Goal: Transaction & Acquisition: Obtain resource

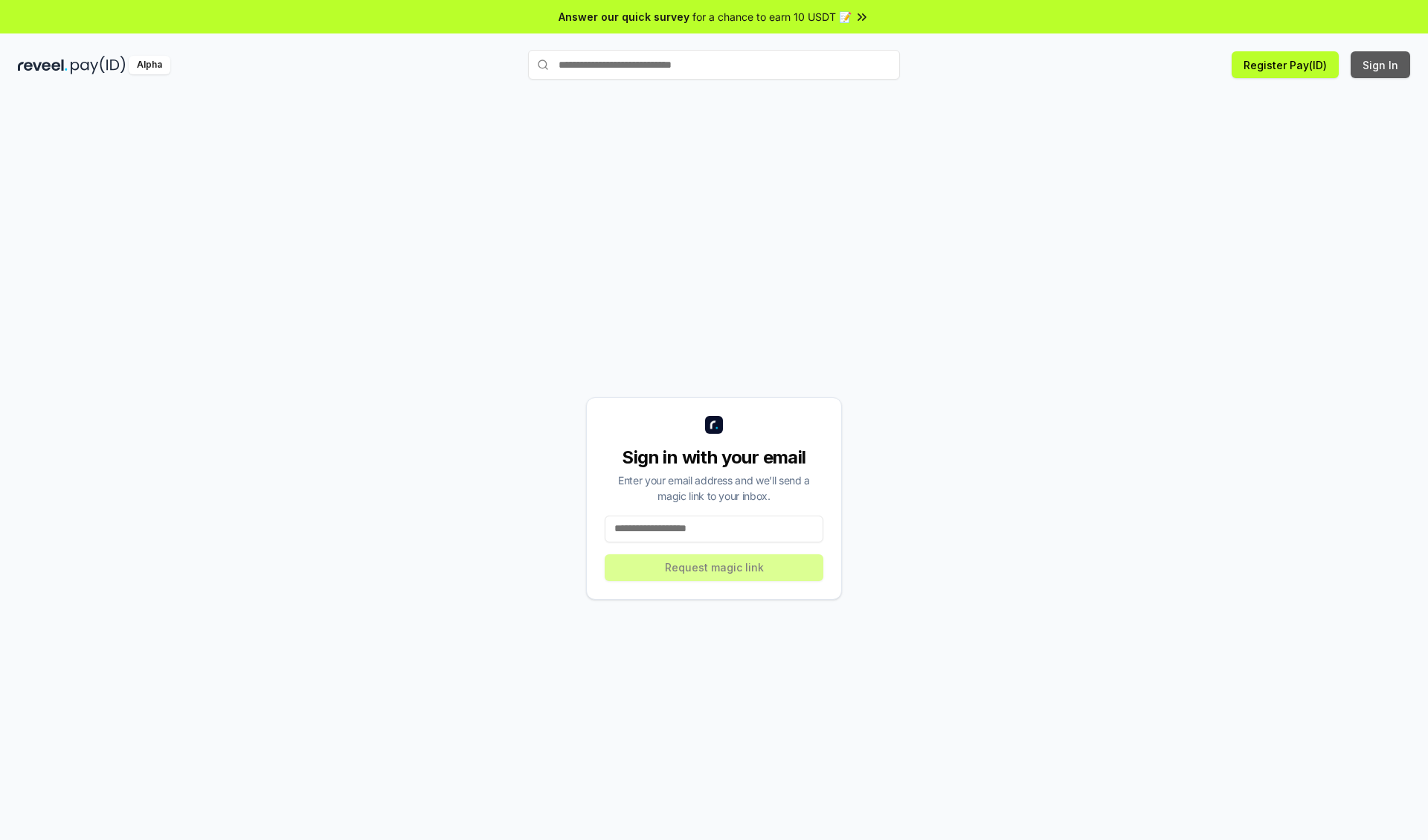
click at [1381, 64] on button "Sign In" at bounding box center [1380, 64] width 60 height 27
type input "**********"
click at [714, 566] on button "Request magic link" at bounding box center [714, 567] width 218 height 27
